Goal: Task Accomplishment & Management: Use online tool/utility

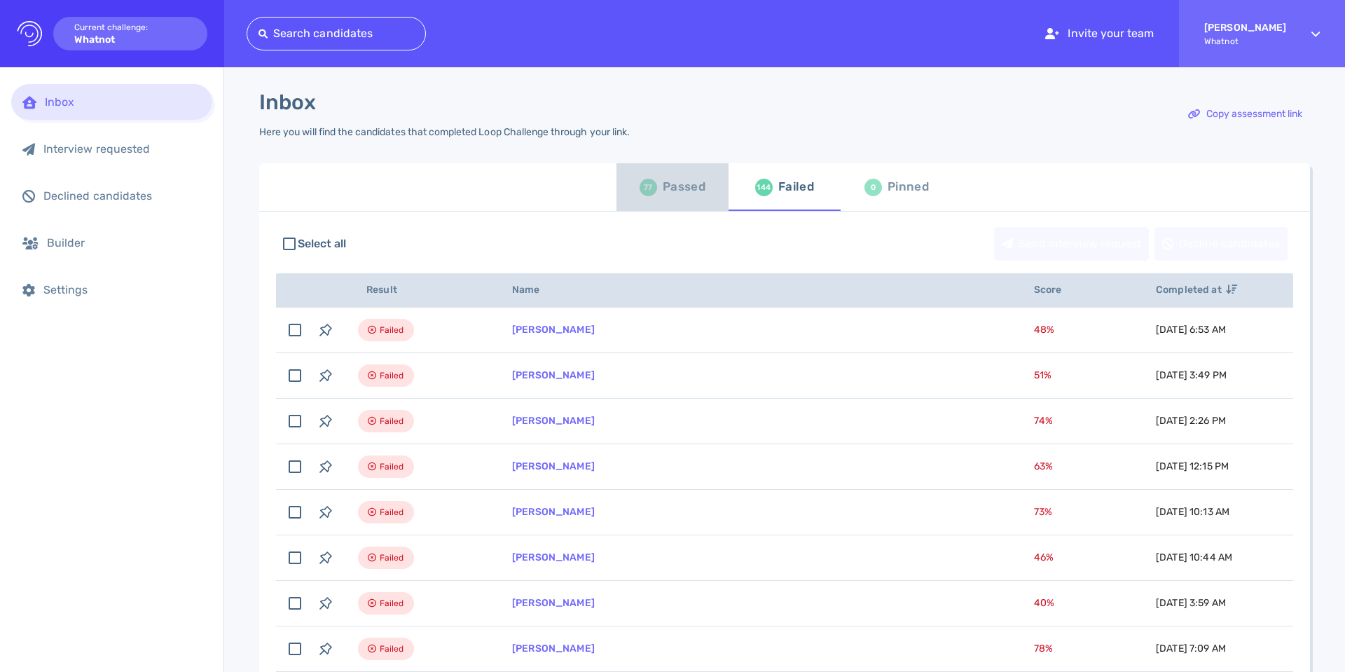
click at [654, 188] on div "77 Passed" at bounding box center [672, 186] width 66 height 39
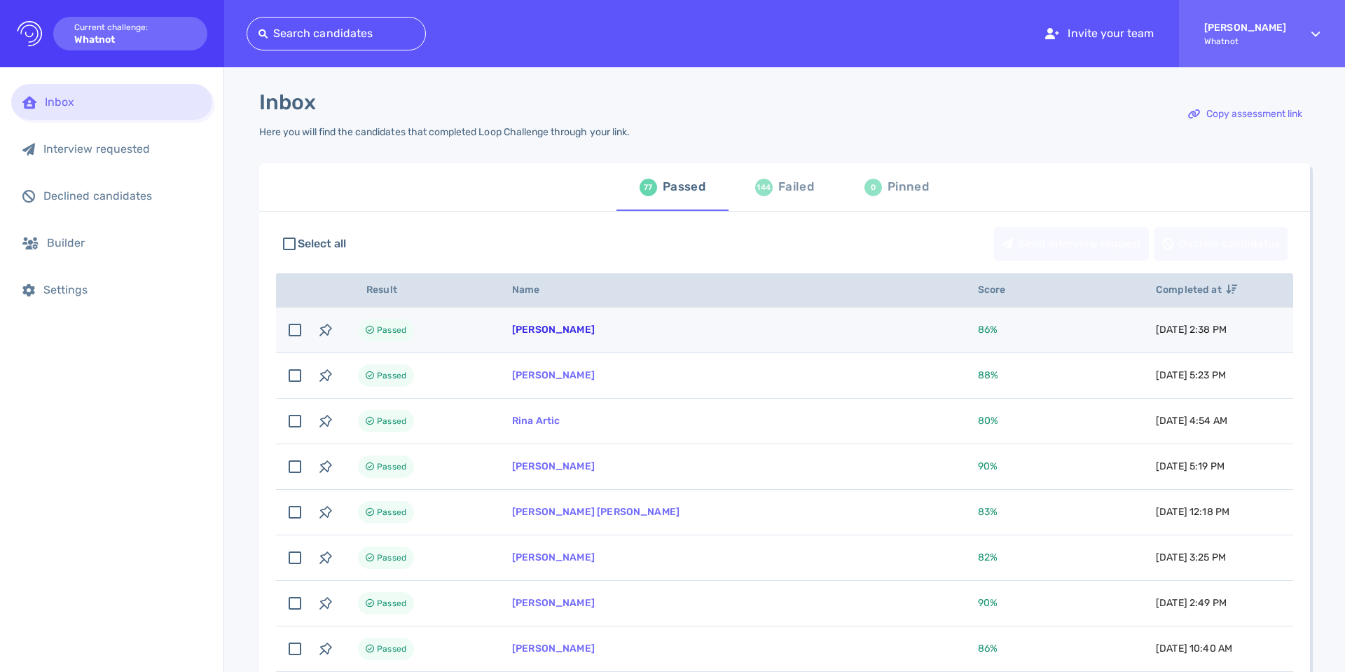
click at [550, 328] on link "[PERSON_NAME]" at bounding box center [553, 330] width 83 height 12
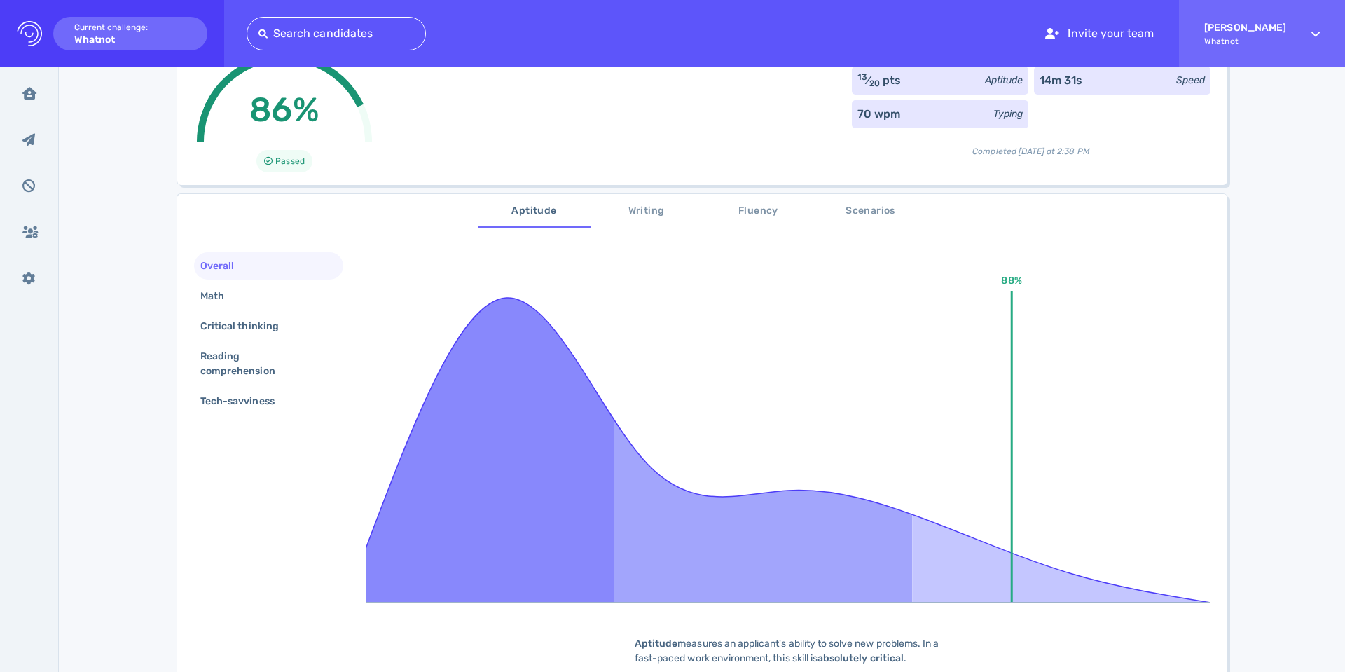
scroll to position [116, 0]
click at [198, 298] on div "Math" at bounding box center [218, 295] width 43 height 20
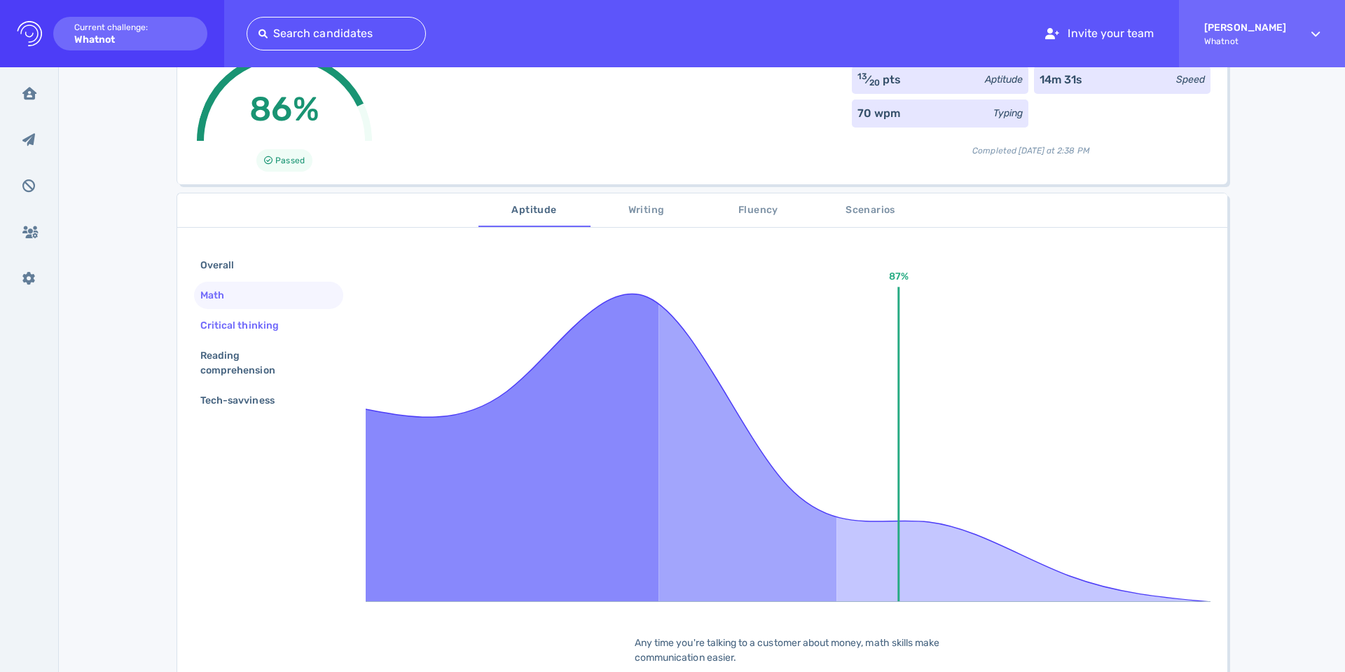
click at [211, 335] on div "Critical thinking" at bounding box center [246, 325] width 98 height 20
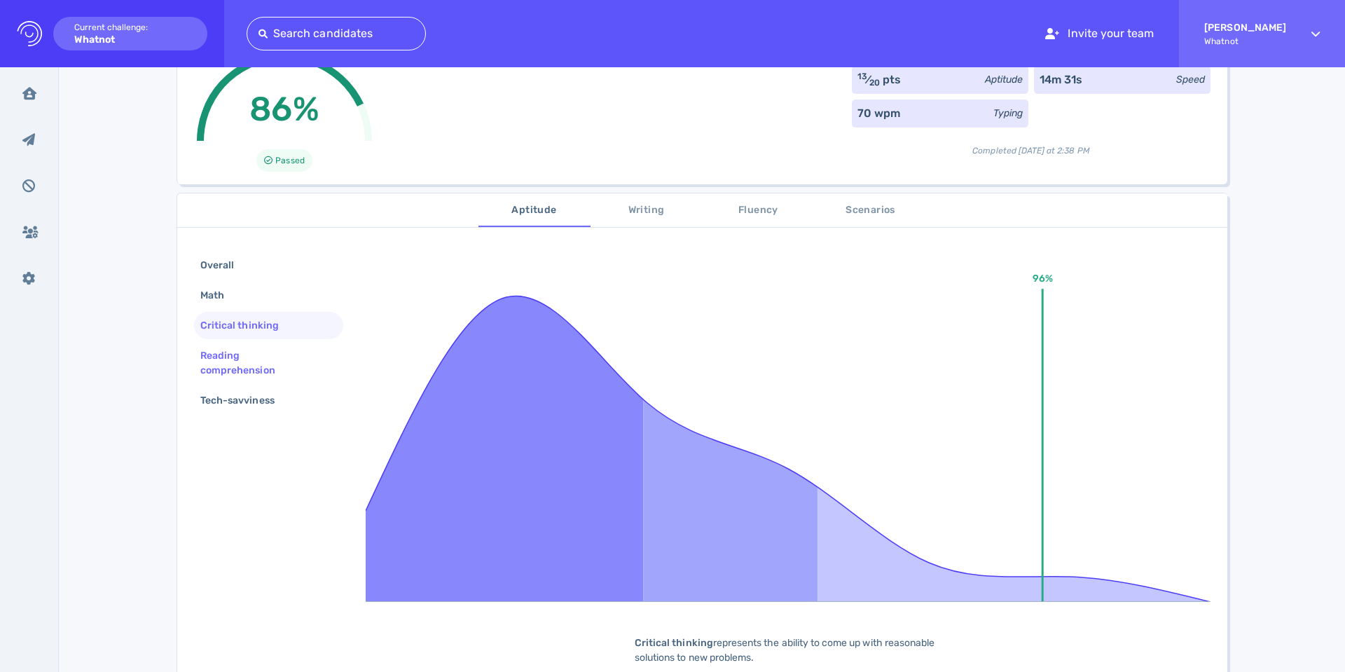
click at [223, 359] on div "Reading comprehension" at bounding box center [262, 362] width 131 height 35
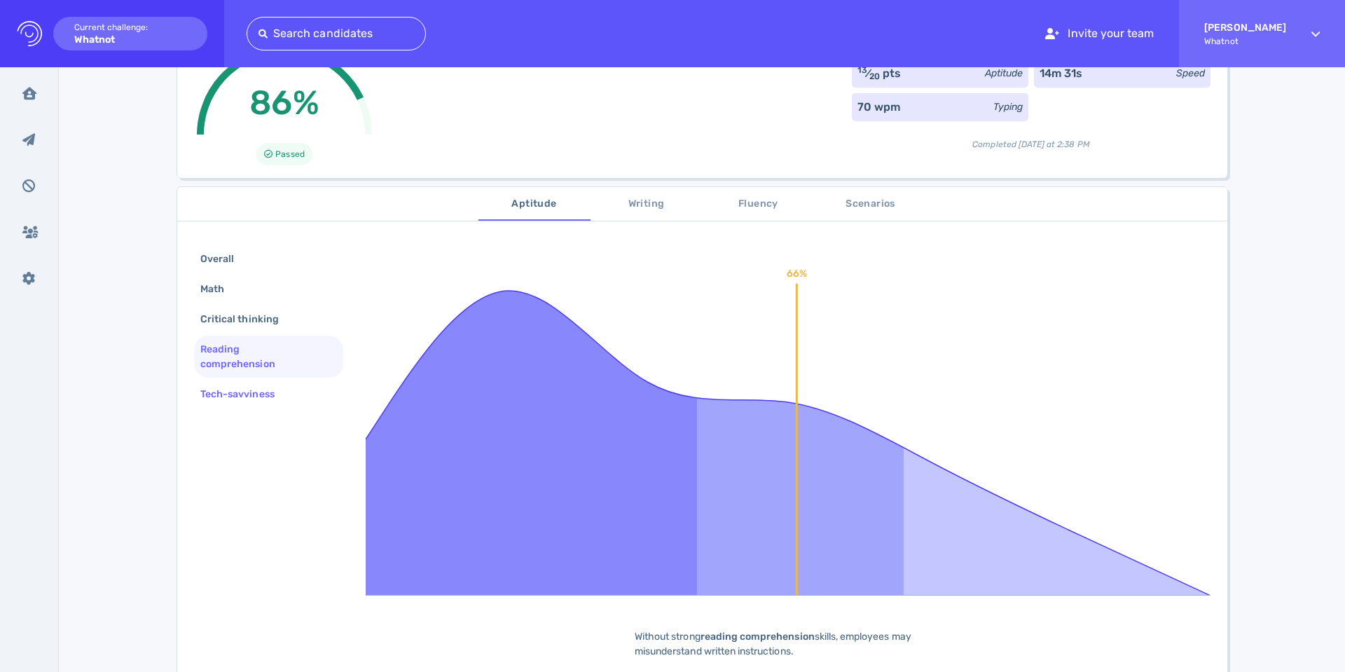
scroll to position [128, 0]
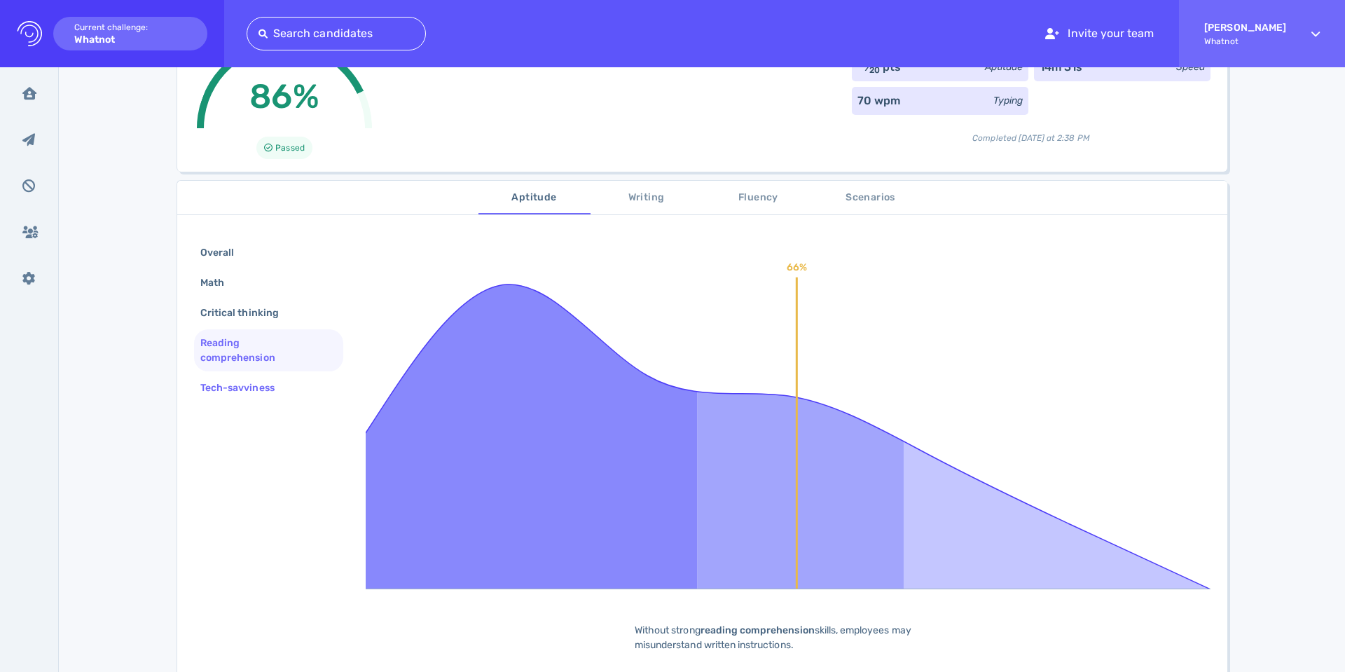
click at [228, 389] on div "Tech-savviness" at bounding box center [244, 387] width 94 height 20
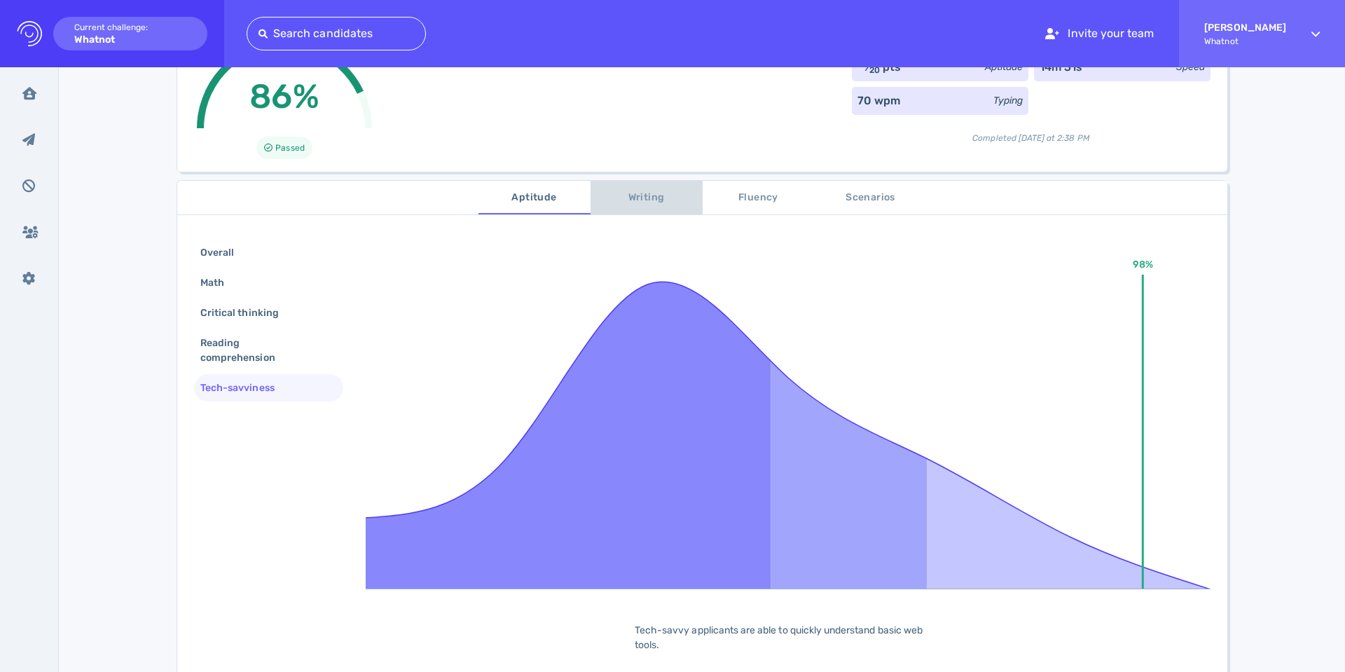
click at [646, 190] on span "Writing" at bounding box center [646, 198] width 95 height 18
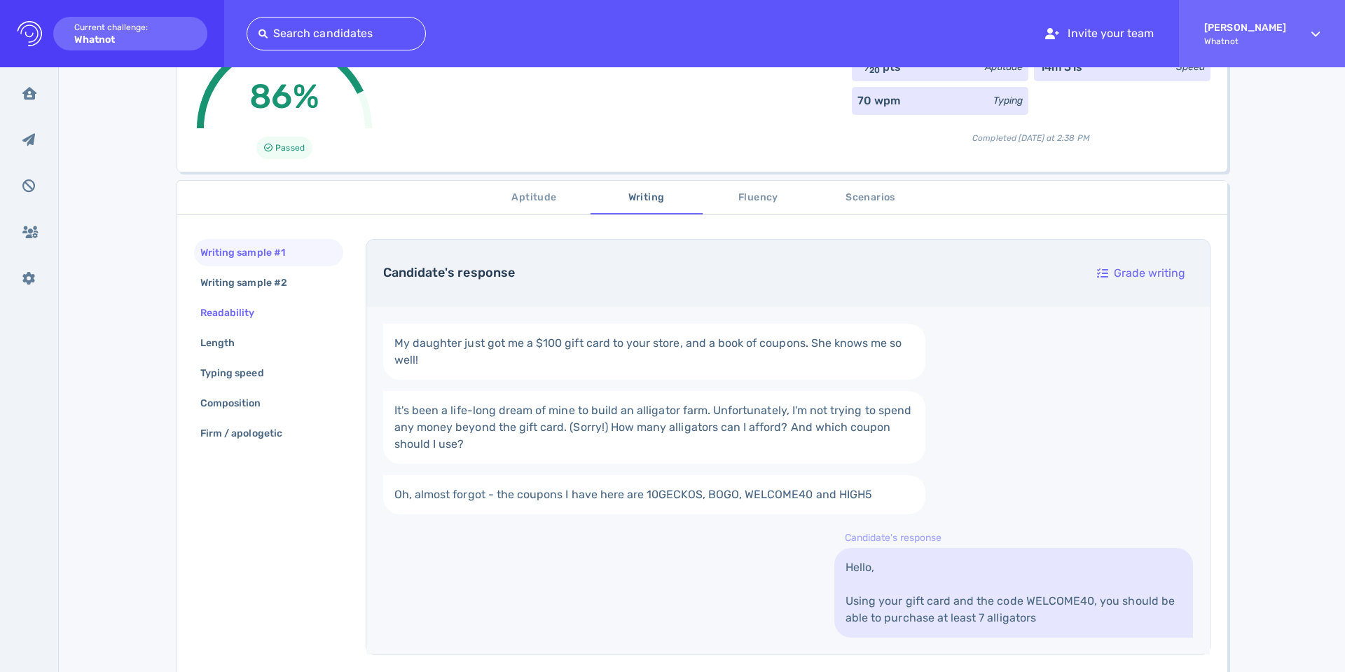
click at [239, 303] on div "Readability" at bounding box center [234, 313] width 74 height 20
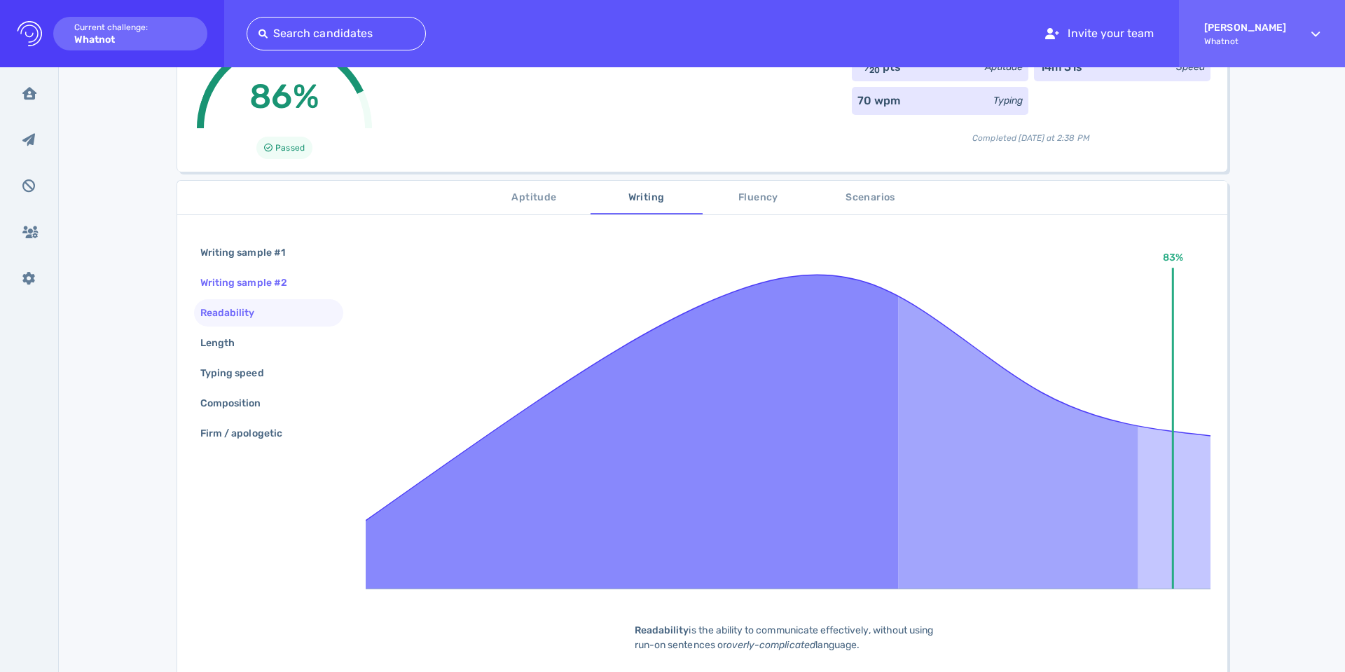
click at [240, 285] on div "Writing sample #2" at bounding box center [250, 282] width 106 height 20
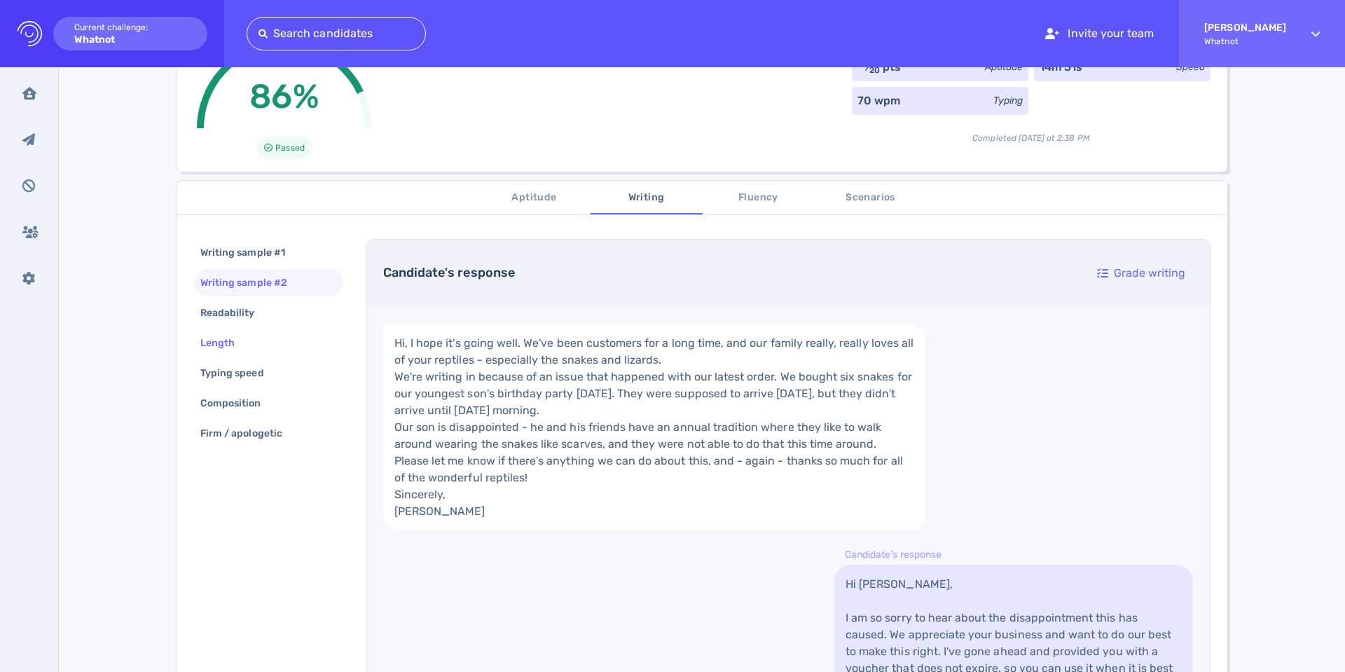
click at [219, 333] on div "Length" at bounding box center [224, 343] width 54 height 20
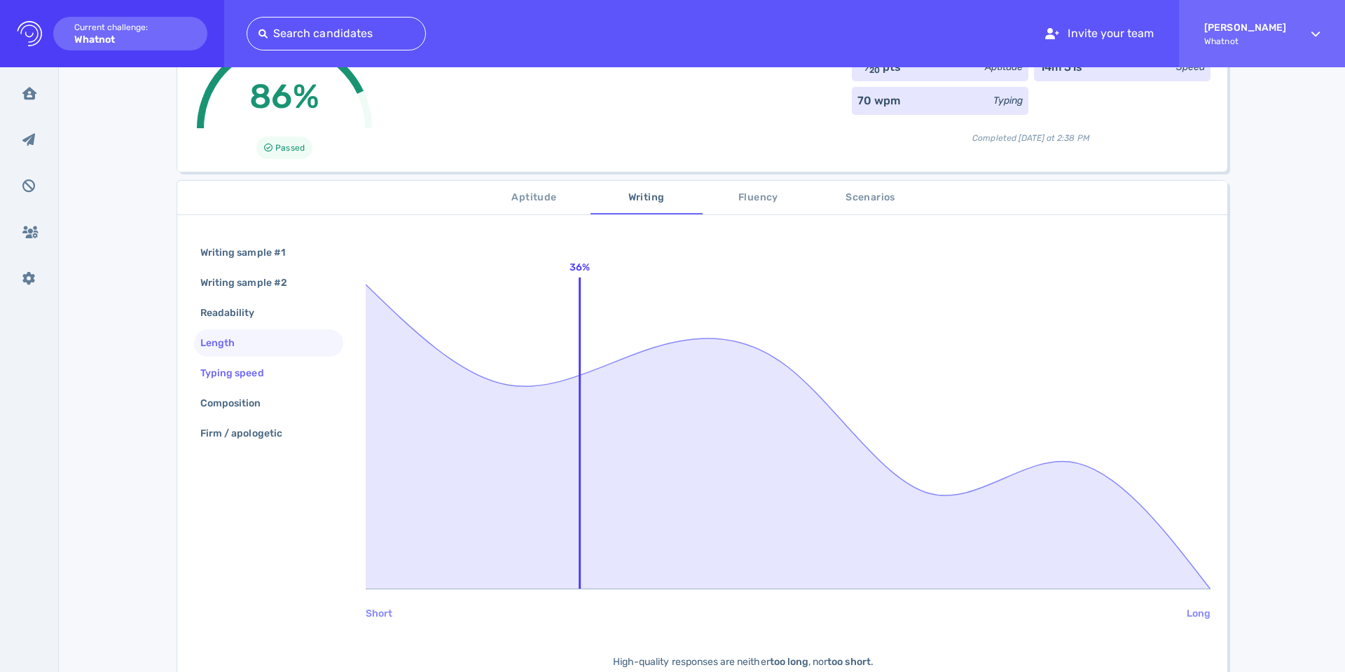
click at [218, 384] on div "Typing speed" at bounding box center [268, 372] width 149 height 27
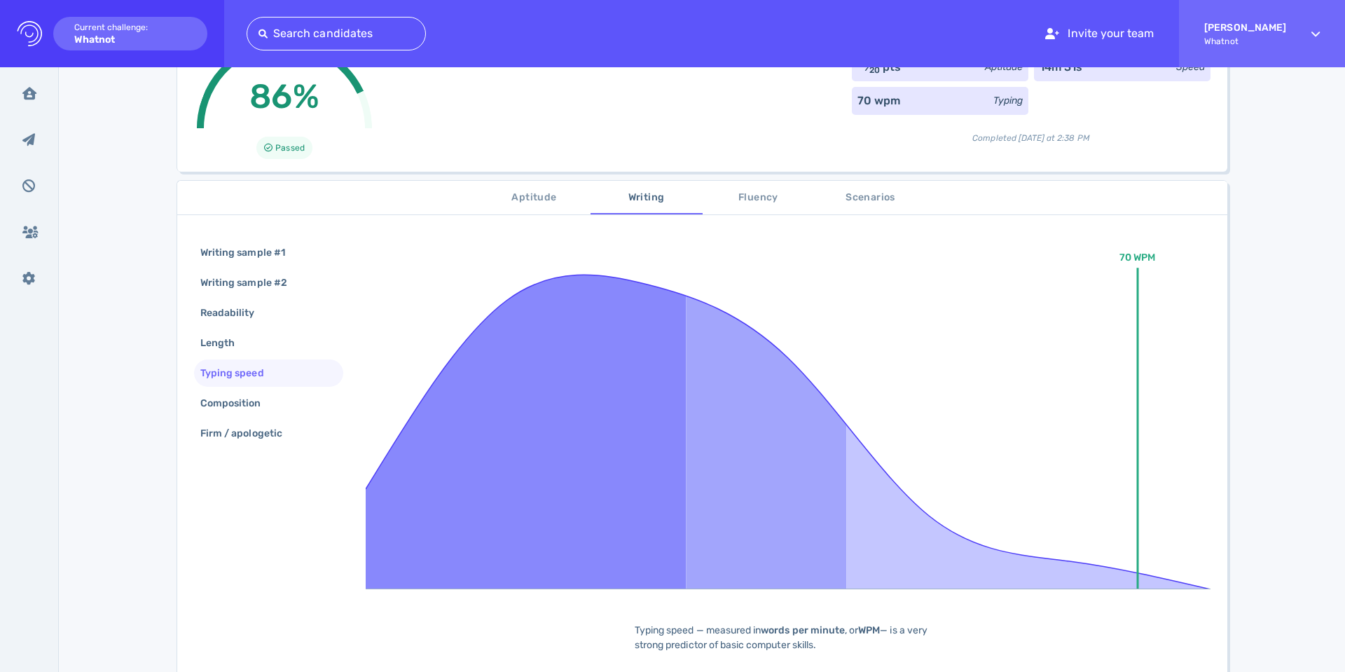
click at [728, 201] on span "Fluency" at bounding box center [758, 198] width 95 height 18
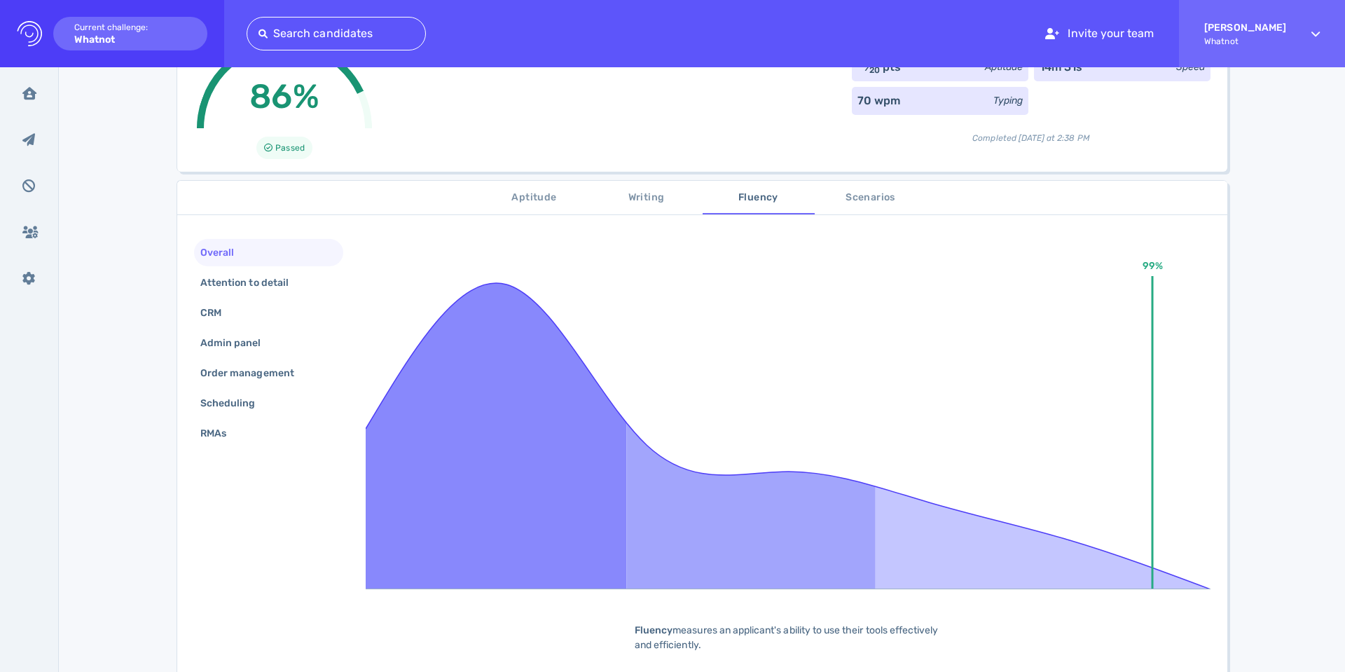
click at [878, 202] on span "Scenarios" at bounding box center [870, 198] width 95 height 18
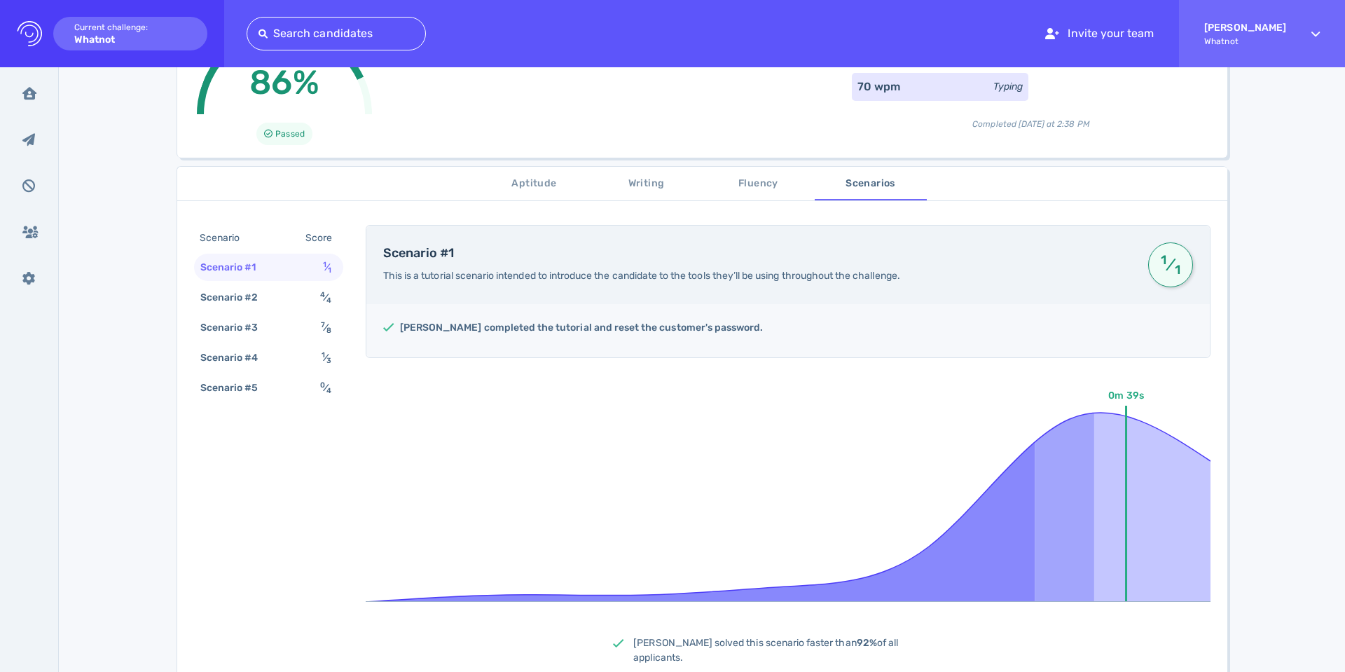
scroll to position [145, 0]
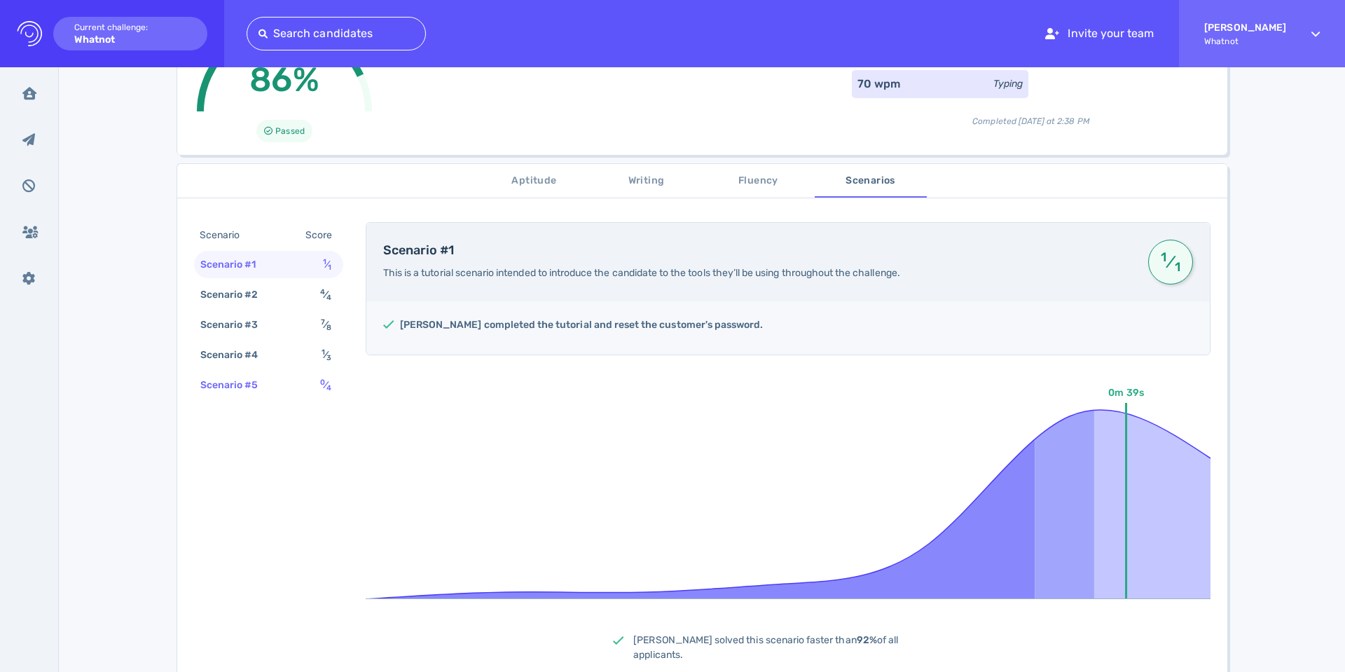
click at [320, 384] on sup "0" at bounding box center [322, 381] width 5 height 9
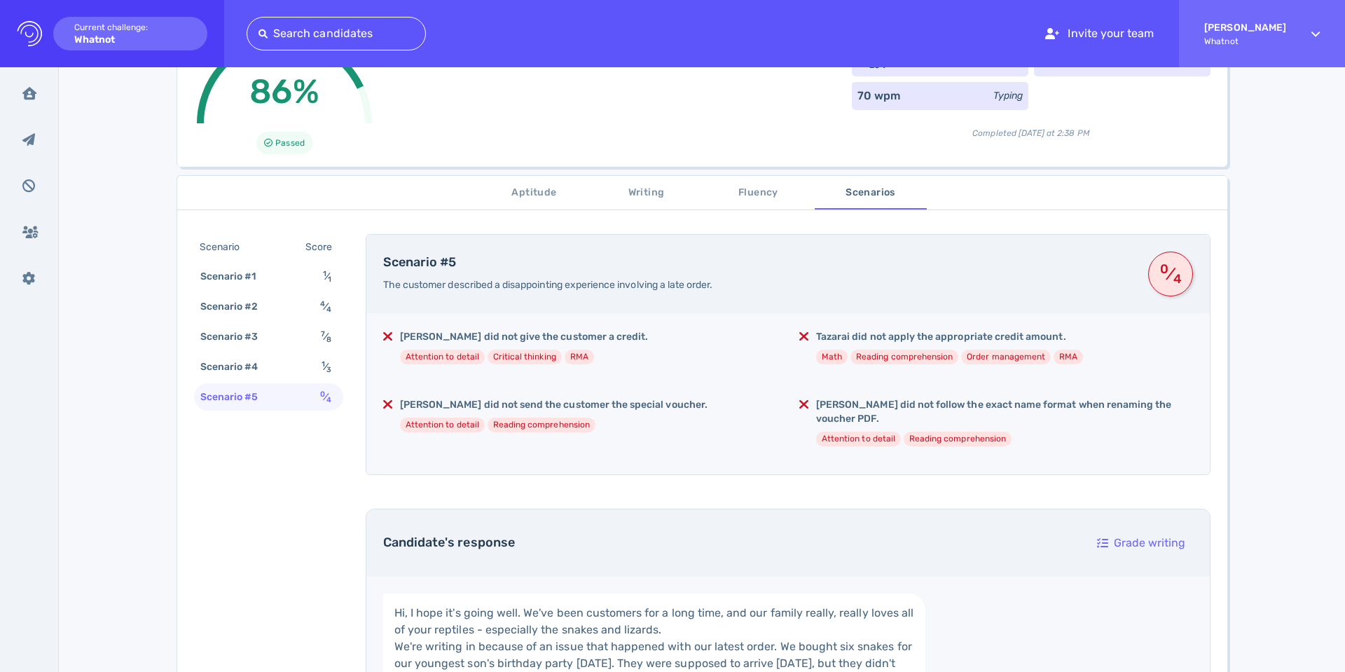
scroll to position [0, 0]
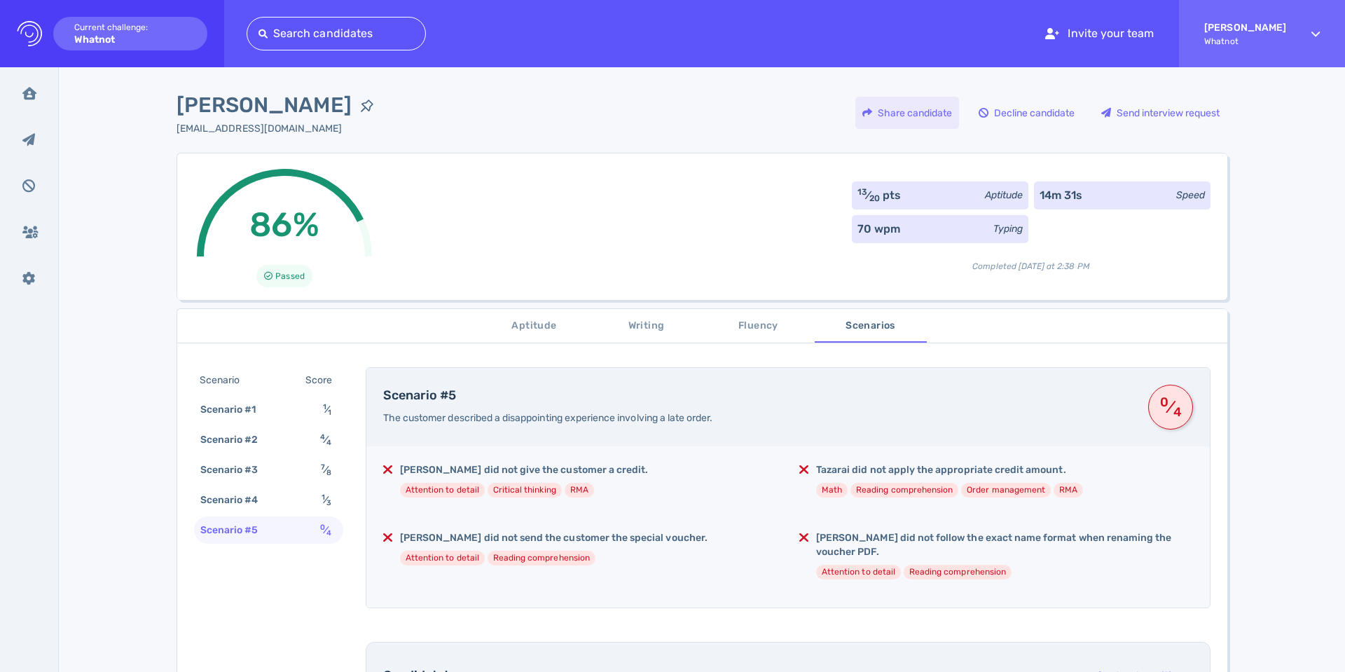
click at [908, 104] on div "Share candidate" at bounding box center [907, 113] width 104 height 32
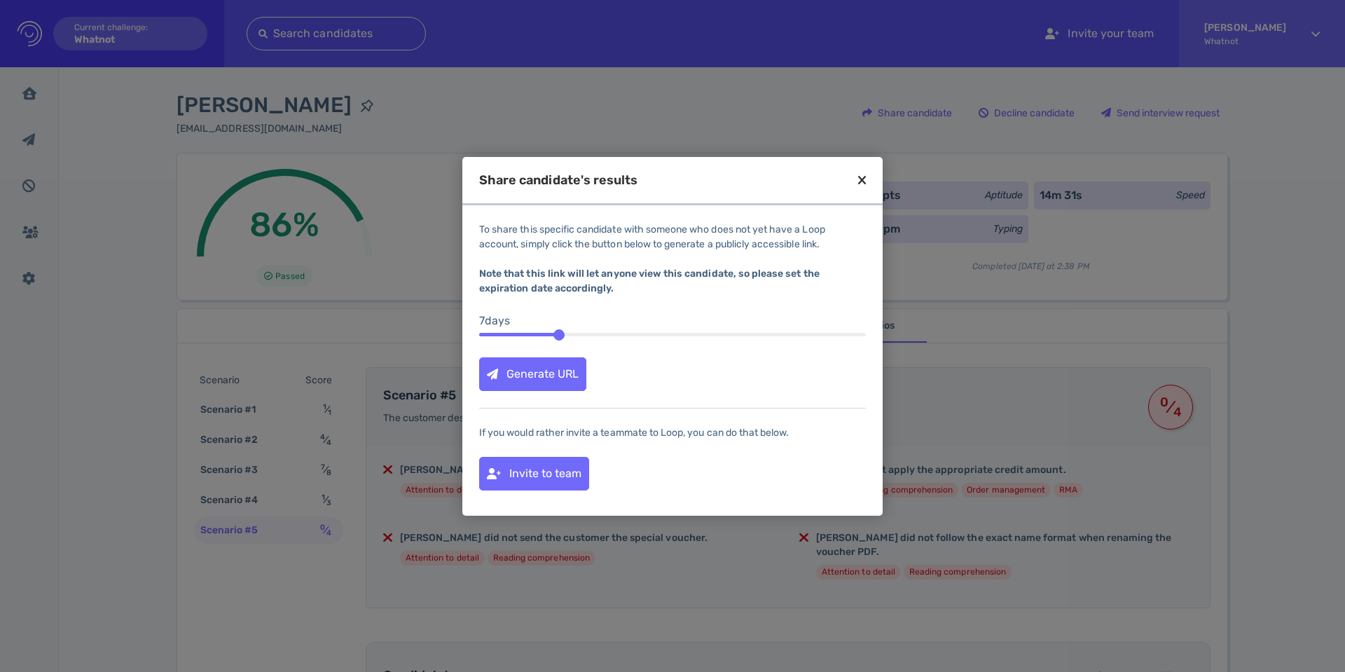
click at [579, 370] on div "Generate URL" at bounding box center [533, 374] width 106 height 32
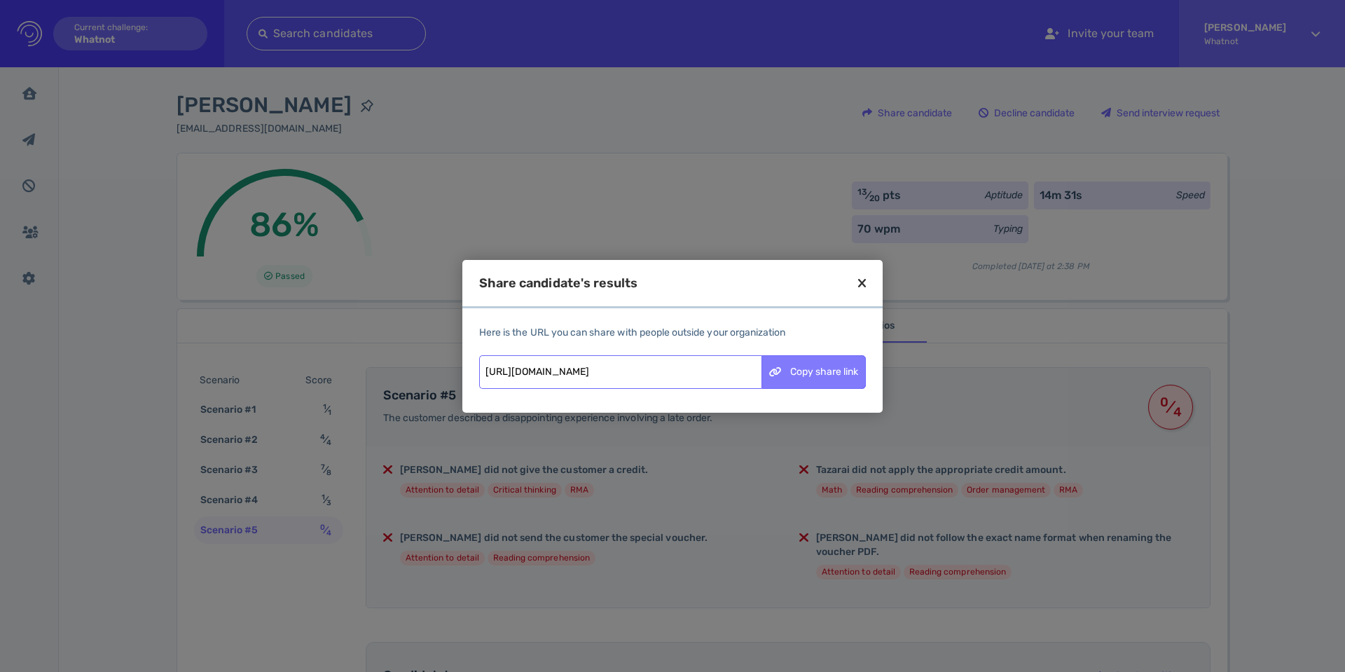
click at [791, 379] on div "Copy share link" at bounding box center [813, 372] width 103 height 32
